Goal: Task Accomplishment & Management: Manage account settings

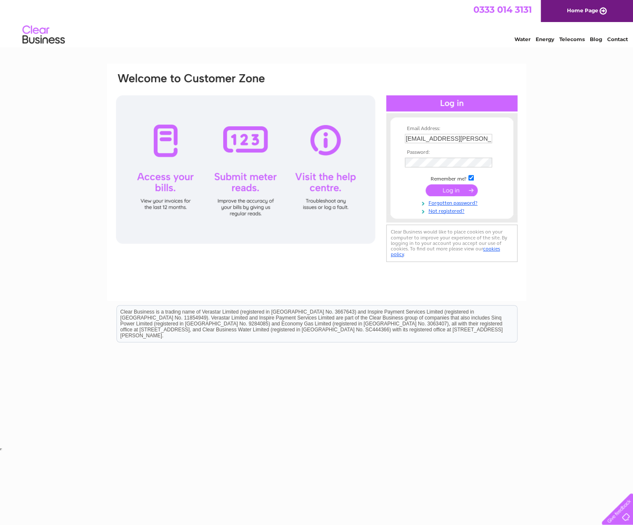
click at [448, 193] on input "submit" at bounding box center [452, 190] width 52 height 12
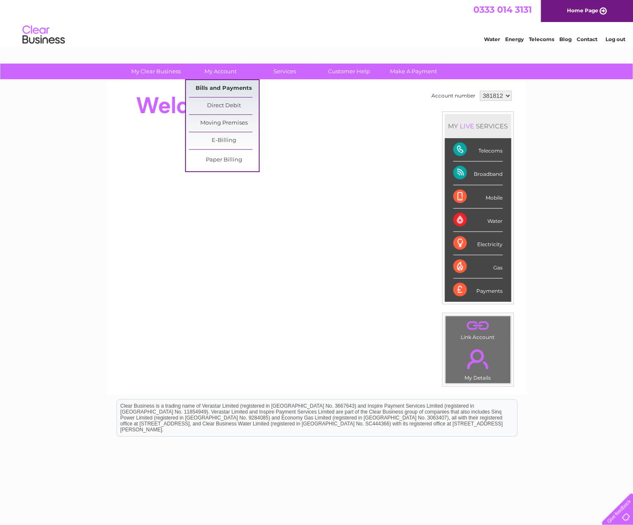
click at [222, 88] on link "Bills and Payments" at bounding box center [224, 88] width 70 height 17
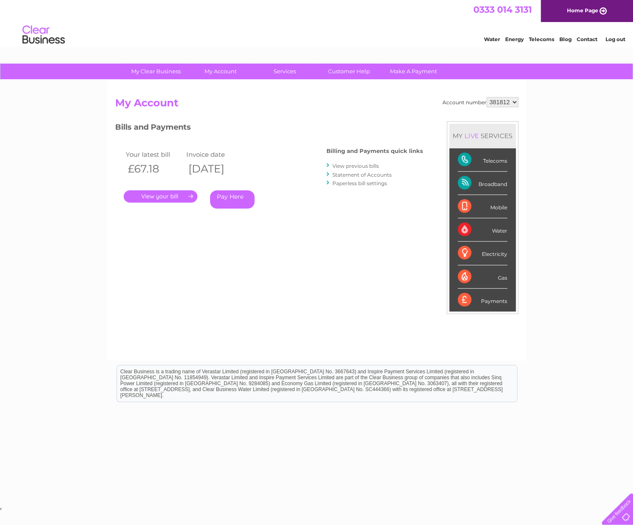
click at [157, 198] on link "." at bounding box center [161, 196] width 74 height 12
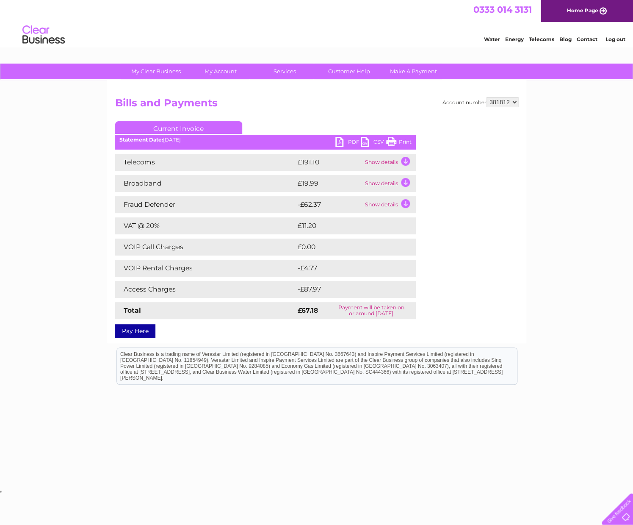
click at [356, 141] on link "PDF" at bounding box center [348, 143] width 25 height 12
